Goal: Information Seeking & Learning: Find specific fact

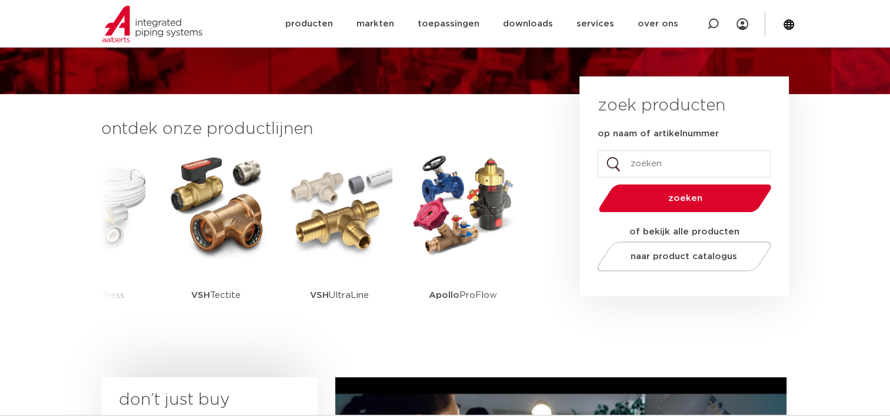
click at [653, 159] on input "op naam of artikelnummer" at bounding box center [683, 164] width 173 height 27
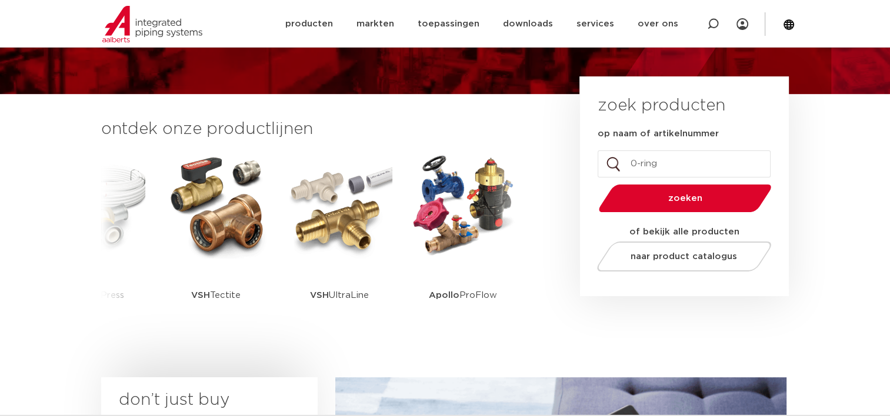
type input "0-ring"
click at [669, 194] on span "zoeken" at bounding box center [685, 198] width 112 height 9
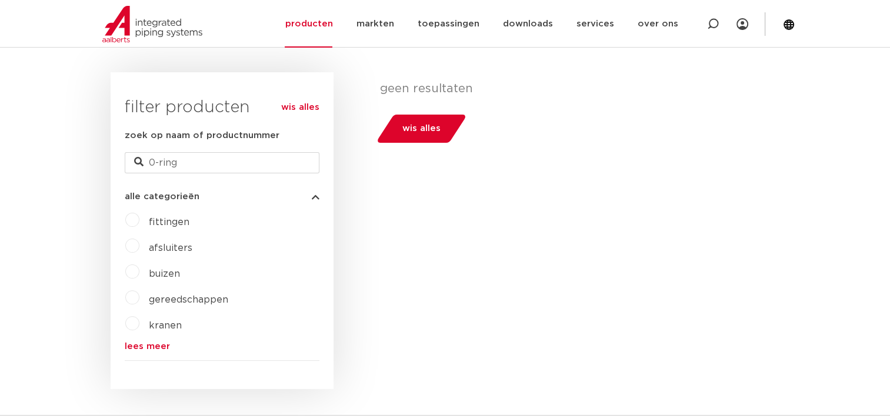
scroll to position [303, 0]
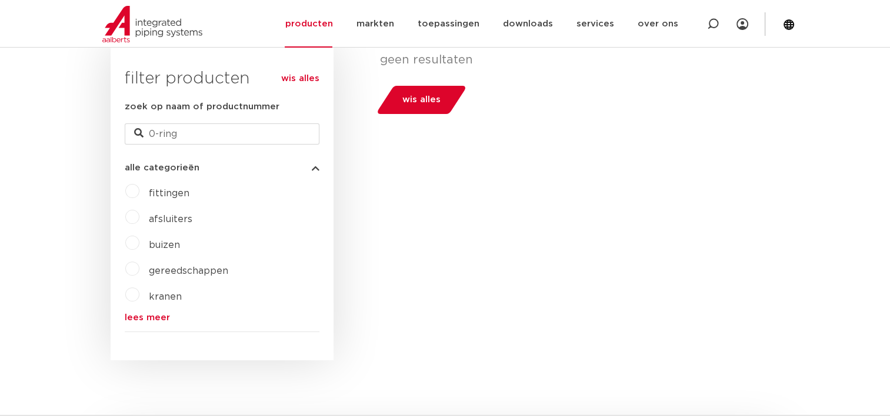
click at [157, 317] on link "lees meer" at bounding box center [222, 317] width 195 height 9
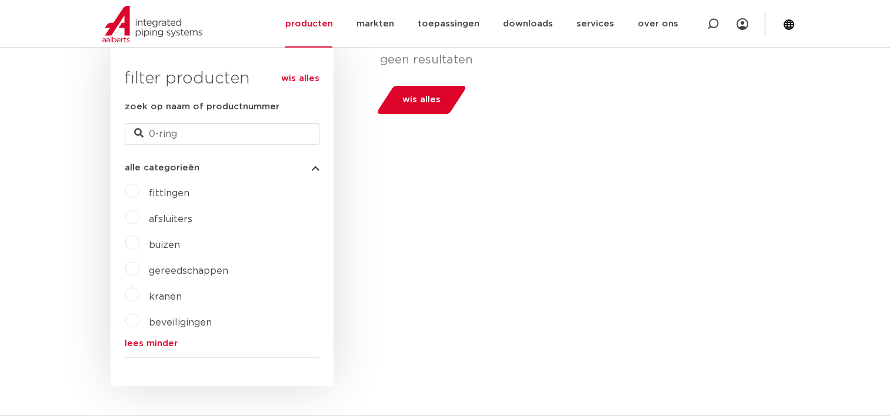
click at [139, 218] on label "afsluiters" at bounding box center [165, 217] width 53 height 19
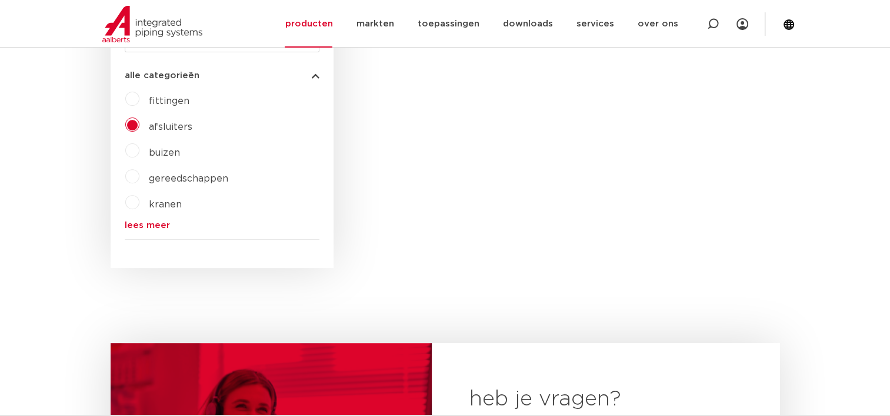
scroll to position [294, 0]
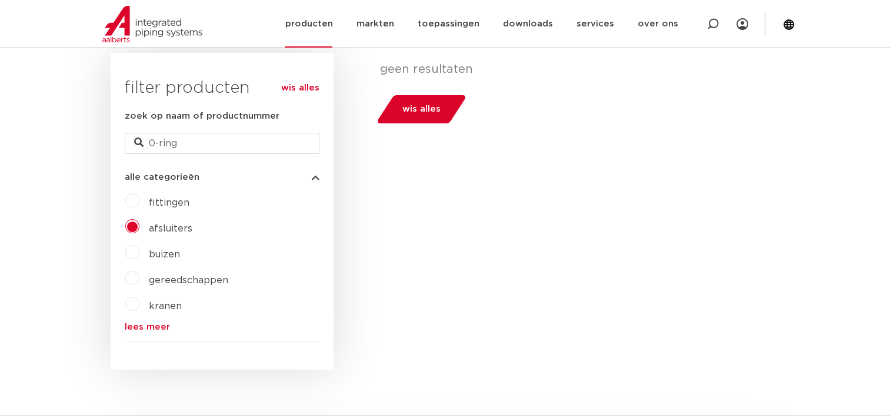
click at [332, 26] on link "producten" at bounding box center [309, 24] width 48 height 48
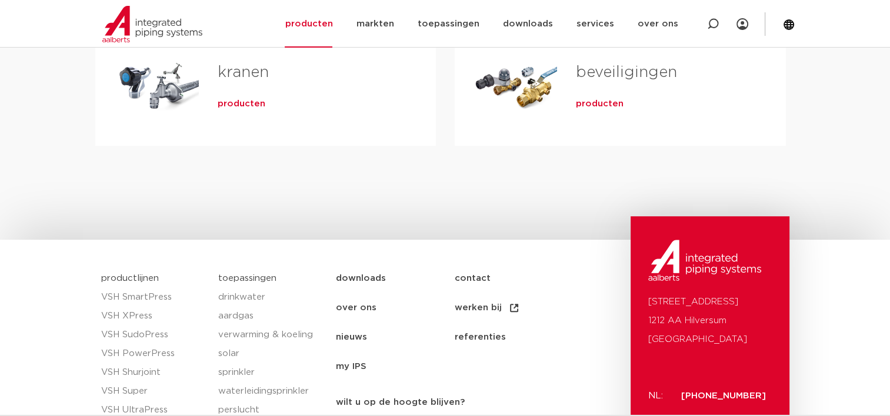
scroll to position [696, 0]
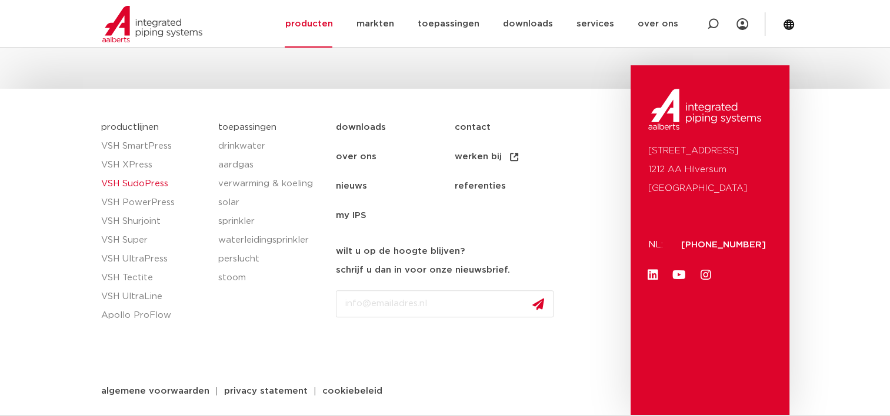
click at [149, 186] on link "VSH SudoPress" at bounding box center [154, 184] width 106 height 19
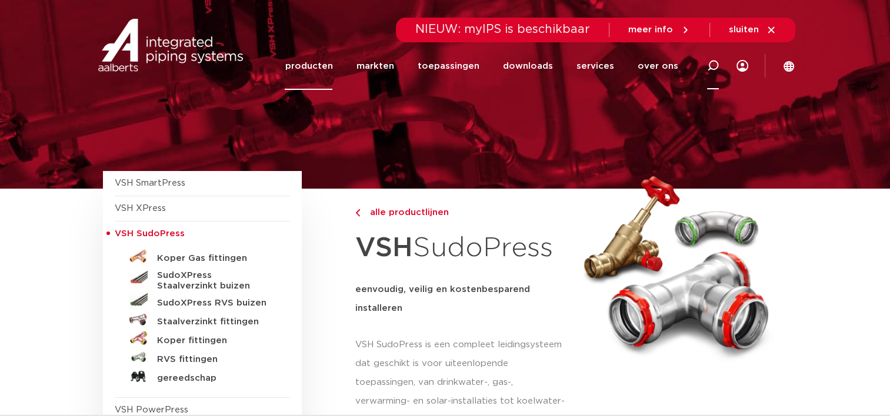
click at [712, 65] on icon at bounding box center [713, 66] width 12 height 12
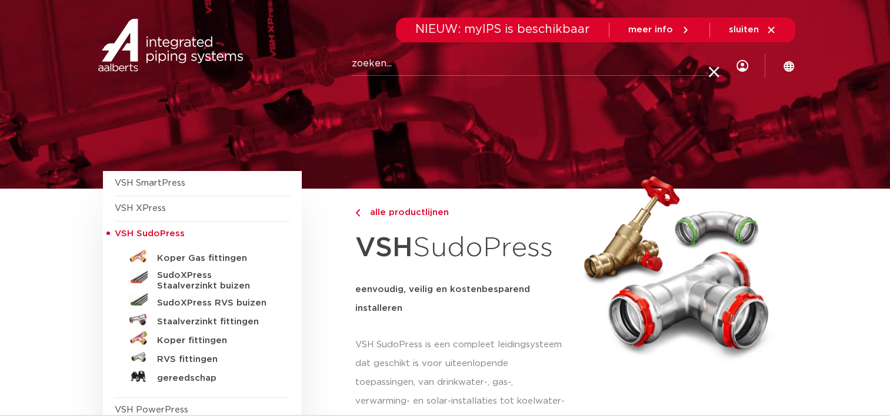
paste input "HNBR 18"
type input "HNBR 18"
click button "Zoeken" at bounding box center [0, 0] width 0 height 0
